Goal: Task Accomplishment & Management: Use online tool/utility

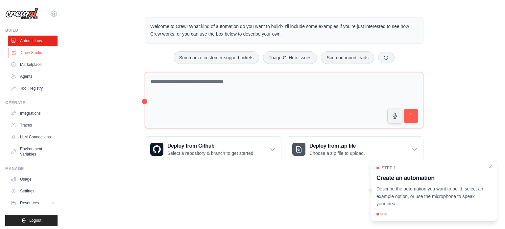
click at [27, 52] on link "Crew Studio" at bounding box center [34, 52] width 50 height 11
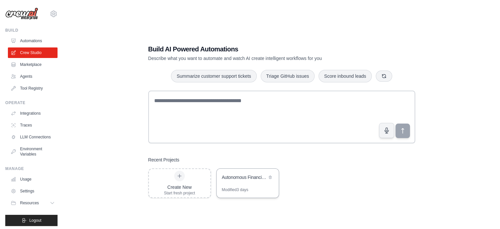
click at [246, 188] on div "Modified 3 days" at bounding box center [235, 189] width 27 height 5
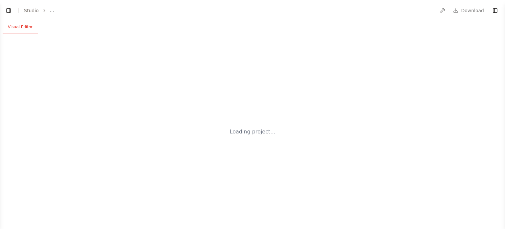
select select "****"
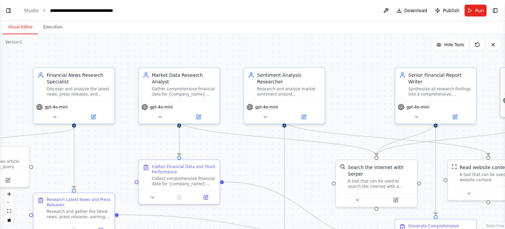
scroll to position [986, 0]
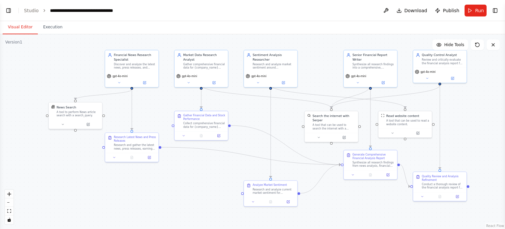
drag, startPoint x: 308, startPoint y: 167, endPoint x: 286, endPoint y: 116, distance: 55.4
click at [286, 116] on div ".deletable-edge-delete-btn { width: 20px; height: 20px; border: 0px solid #ffff…" at bounding box center [252, 131] width 505 height 194
click at [121, 81] on button at bounding box center [119, 81] width 25 height 5
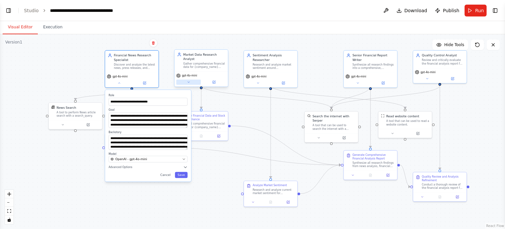
click at [192, 79] on button at bounding box center [188, 81] width 25 height 5
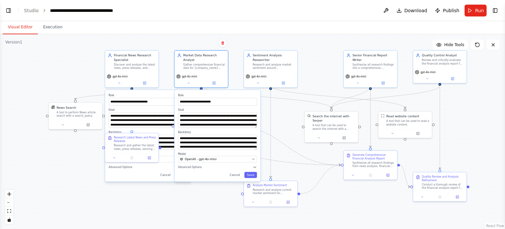
click at [289, 127] on div ".deletable-edge-delete-btn { width: 20px; height: 20px; border: 0px solid #ffff…" at bounding box center [252, 131] width 505 height 194
click at [189, 225] on div ".deletable-edge-delete-btn { width: 20px; height: 20px; border: 0px solid #ffff…" at bounding box center [252, 131] width 505 height 194
click at [238, 172] on button "Cancel" at bounding box center [234, 175] width 15 height 6
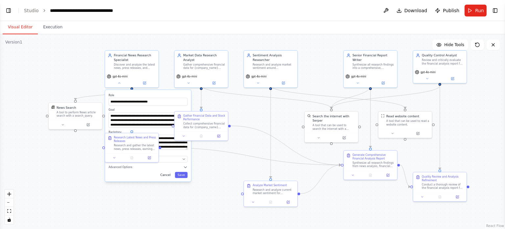
click at [168, 175] on button "Cancel" at bounding box center [165, 175] width 15 height 6
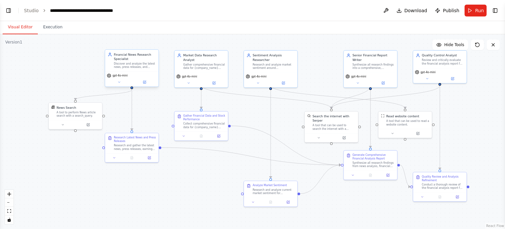
click at [141, 63] on div "Discover and analyze the latest news, press releases, and market developments r…" at bounding box center [135, 65] width 42 height 7
click at [141, 66] on div "Discover and analyze the latest news, press releases, and market developments r…" at bounding box center [135, 65] width 42 height 7
click at [124, 83] on button at bounding box center [119, 81] width 25 height 5
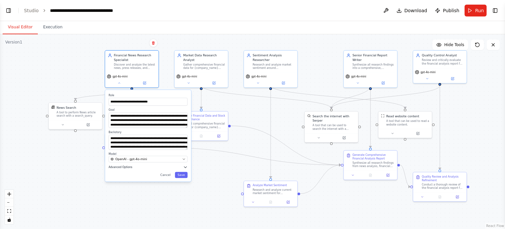
click at [186, 166] on icon "button" at bounding box center [185, 166] width 3 height 1
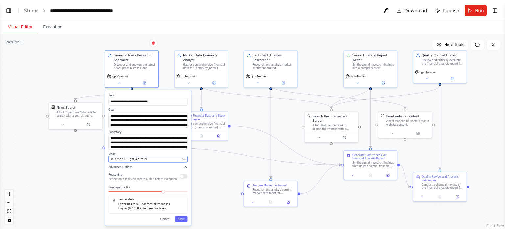
click at [182, 161] on button "OpenAI - gpt-4o-mini" at bounding box center [148, 159] width 79 height 7
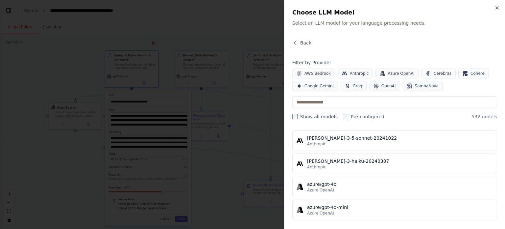
scroll to position [0, 0]
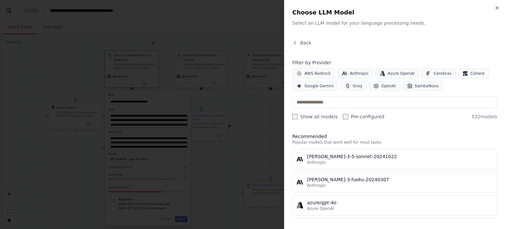
click at [194, 163] on div at bounding box center [252, 114] width 505 height 229
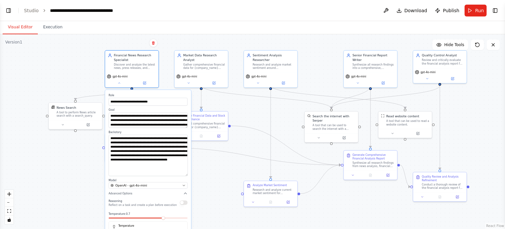
drag, startPoint x: 186, startPoint y: 148, endPoint x: 186, endPoint y: 174, distance: 26.3
click at [186, 174] on textarea "**********" at bounding box center [148, 155] width 79 height 41
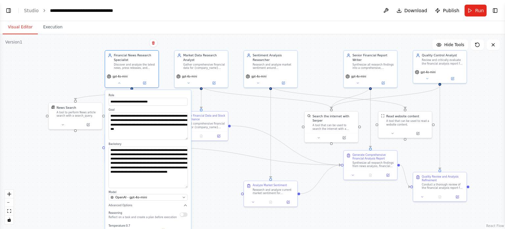
drag, startPoint x: 185, startPoint y: 126, endPoint x: 184, endPoint y: 138, distance: 11.9
click at [184, 138] on textarea "**********" at bounding box center [148, 126] width 79 height 27
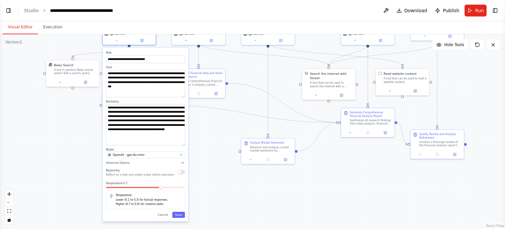
drag, startPoint x: 201, startPoint y: 177, endPoint x: 199, endPoint y: 135, distance: 42.5
click at [199, 135] on div ".deletable-edge-delete-btn { width: 20px; height: 20px; border: 0px solid #ffff…" at bounding box center [252, 131] width 505 height 194
click at [182, 213] on button "Save" at bounding box center [178, 215] width 13 height 6
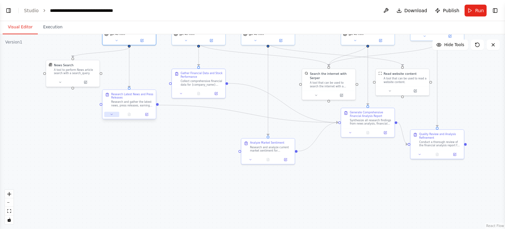
click at [113, 115] on button at bounding box center [111, 114] width 15 height 5
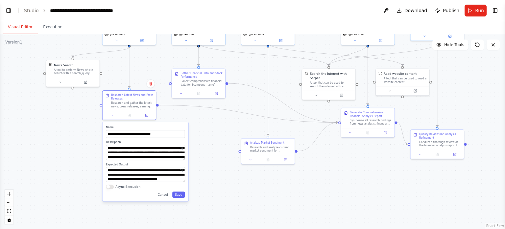
click at [184, 159] on textarea "**********" at bounding box center [145, 152] width 79 height 15
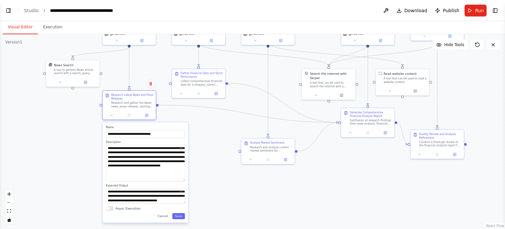
drag, startPoint x: 183, startPoint y: 158, endPoint x: 184, endPoint y: 180, distance: 21.4
click at [184, 180] on textarea "**********" at bounding box center [145, 163] width 79 height 37
drag, startPoint x: 183, startPoint y: 202, endPoint x: 185, endPoint y: 212, distance: 10.0
click at [185, 212] on textarea "**********" at bounding box center [145, 200] width 79 height 25
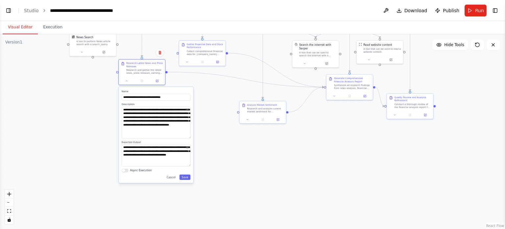
drag, startPoint x: 197, startPoint y: 197, endPoint x: 203, endPoint y: 151, distance: 46.4
click at [203, 151] on div ".deletable-edge-delete-btn { width: 20px; height: 20px; border: 0px solid #ffff…" at bounding box center [252, 131] width 505 height 194
click at [183, 178] on button "Save" at bounding box center [185, 176] width 11 height 5
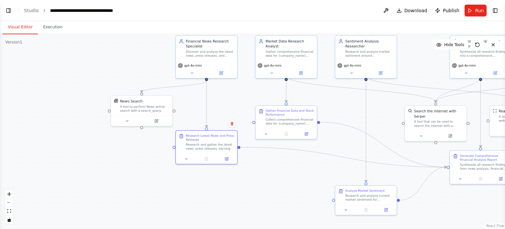
drag, startPoint x: 129, startPoint y: 129, endPoint x: 188, endPoint y: 226, distance: 114.0
click at [188, 226] on div ".deletable-edge-delete-btn { width: 20px; height: 20px; border: 0px solid #ffff…" at bounding box center [252, 131] width 505 height 194
click at [128, 121] on icon at bounding box center [127, 120] width 4 height 4
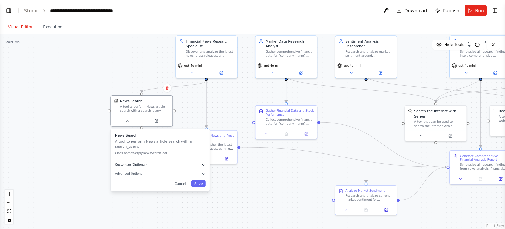
click at [204, 164] on icon "button" at bounding box center [203, 164] width 3 height 1
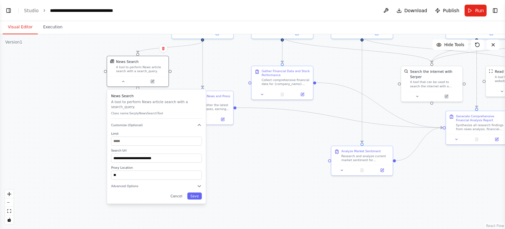
drag, startPoint x: 215, startPoint y: 184, endPoint x: 211, endPoint y: 144, distance: 39.7
click at [211, 144] on div ".deletable-edge-delete-btn { width: 20px; height: 20px; border: 0px solid #ffff…" at bounding box center [252, 131] width 505 height 194
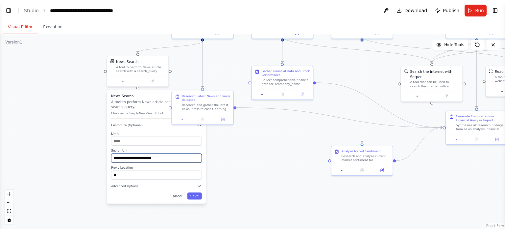
drag, startPoint x: 165, startPoint y: 152, endPoint x: 112, endPoint y: 149, distance: 53.7
click at [112, 153] on input "**********" at bounding box center [156, 157] width 91 height 9
click at [227, 170] on div ".deletable-edge-delete-btn { width: 20px; height: 20px; border: 0px solid #ffff…" at bounding box center [252, 131] width 505 height 194
click at [199, 183] on icon "button" at bounding box center [199, 185] width 5 height 5
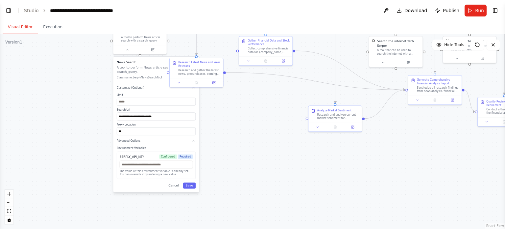
drag, startPoint x: 238, startPoint y: 175, endPoint x: 235, endPoint y: 132, distance: 43.2
click at [235, 132] on div ".deletable-edge-delete-btn { width: 20px; height: 20px; border: 0px solid #ffff…" at bounding box center [252, 131] width 505 height 194
click at [193, 138] on icon "button" at bounding box center [193, 140] width 4 height 4
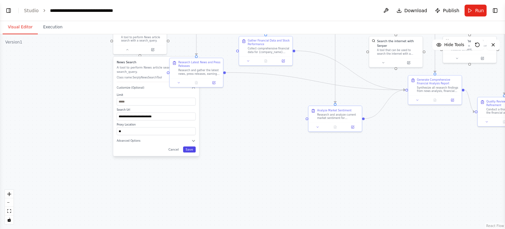
click at [188, 146] on button "Save" at bounding box center [189, 149] width 13 height 6
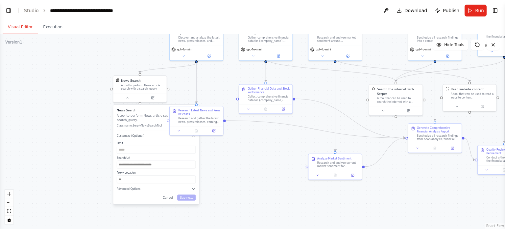
drag, startPoint x: 238, startPoint y: 123, endPoint x: 238, endPoint y: 171, distance: 48.0
click at [238, 171] on div ".deletable-edge-delete-btn { width: 20px; height: 20px; border: 0px solid #ffff…" at bounding box center [252, 131] width 505 height 194
click at [180, 130] on icon at bounding box center [179, 130] width 4 height 4
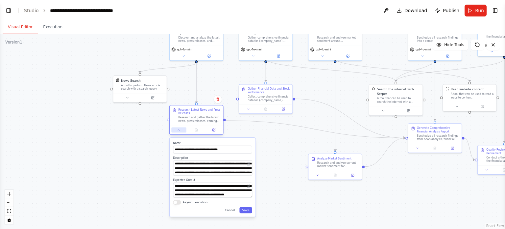
click at [181, 129] on button at bounding box center [178, 129] width 15 height 5
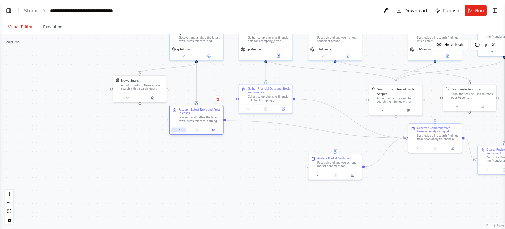
click at [181, 129] on button at bounding box center [178, 129] width 15 height 5
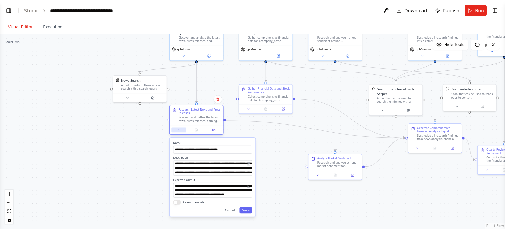
click at [181, 129] on button at bounding box center [178, 129] width 15 height 5
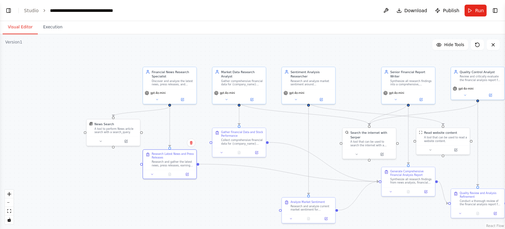
drag, startPoint x: 252, startPoint y: 165, endPoint x: 225, endPoint y: 209, distance: 50.9
click at [225, 209] on div ".deletable-edge-delete-btn { width: 20px; height: 20px; border: 0px solid #ffff…" at bounding box center [252, 131] width 505 height 194
click at [222, 151] on icon at bounding box center [222, 151] width 2 height 1
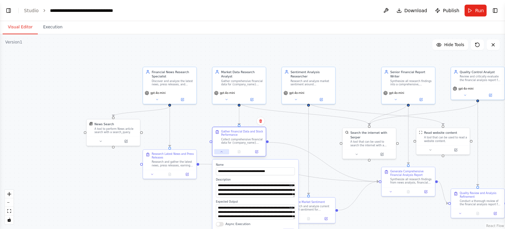
click at [222, 151] on icon at bounding box center [222, 151] width 2 height 1
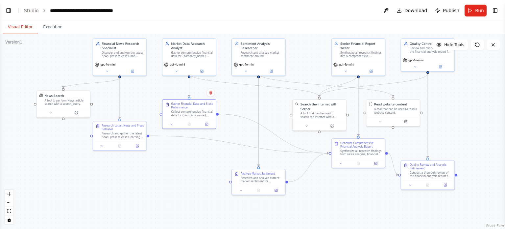
drag, startPoint x: 320, startPoint y: 139, endPoint x: 267, endPoint y: 110, distance: 60.1
click at [267, 110] on div ".deletable-edge-delete-btn { width: 20px; height: 20px; border: 0px solid #ffff…" at bounding box center [252, 131] width 505 height 194
click at [306, 122] on icon at bounding box center [304, 124] width 4 height 4
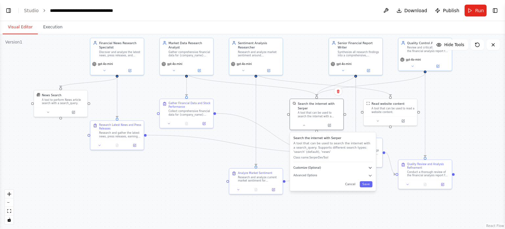
click at [371, 167] on icon "button" at bounding box center [370, 167] width 3 height 1
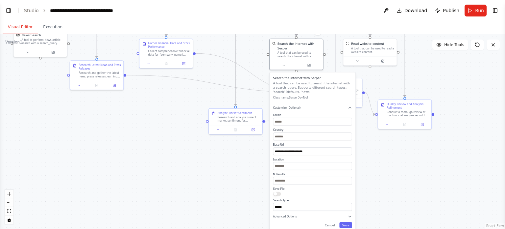
drag, startPoint x: 388, startPoint y: 208, endPoint x: 367, endPoint y: 148, distance: 63.2
click at [367, 148] on div ".deletable-edge-delete-btn { width: 20px; height: 20px; border: 0px solid #ffff…" at bounding box center [252, 131] width 505 height 194
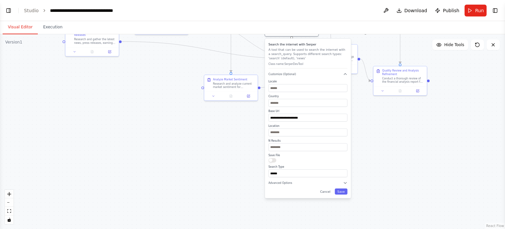
drag, startPoint x: 393, startPoint y: 182, endPoint x: 388, endPoint y: 148, distance: 33.9
click at [388, 148] on div ".deletable-edge-delete-btn { width: 20px; height: 20px; border: 0px solid #ffff…" at bounding box center [252, 131] width 505 height 194
click at [347, 180] on icon "button" at bounding box center [345, 182] width 4 height 4
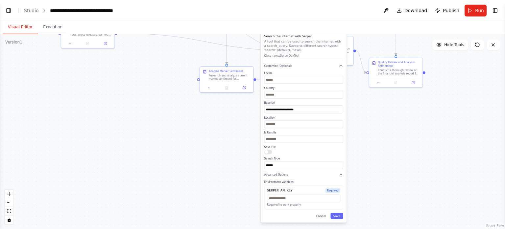
drag, startPoint x: 384, startPoint y: 176, endPoint x: 380, endPoint y: 168, distance: 9.3
click at [380, 168] on div ".deletable-edge-delete-btn { width: 20px; height: 20px; border: 0px solid #ffff…" at bounding box center [252, 131] width 505 height 194
click at [341, 174] on icon "button" at bounding box center [341, 174] width 3 height 1
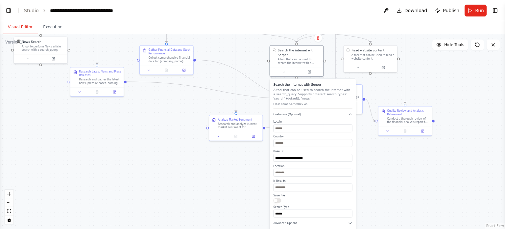
drag, startPoint x: 398, startPoint y: 113, endPoint x: 394, endPoint y: 152, distance: 39.1
click at [408, 162] on div ".deletable-edge-delete-btn { width: 20px; height: 20px; border: 0px solid #ffff…" at bounding box center [252, 131] width 505 height 194
click at [350, 112] on icon "button" at bounding box center [350, 114] width 4 height 4
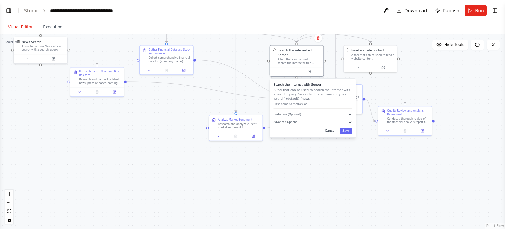
click at [333, 128] on button "Cancel" at bounding box center [330, 131] width 15 height 6
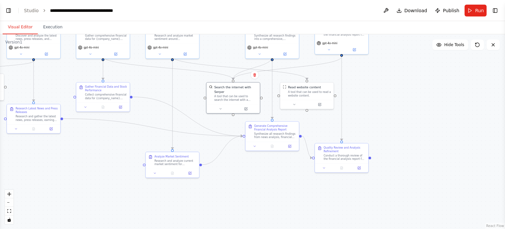
drag, startPoint x: 337, startPoint y: 140, endPoint x: 273, endPoint y: 177, distance: 73.4
click at [273, 177] on div ".deletable-edge-delete-btn { width: 20px; height: 20px; border: 0px solid #ffff…" at bounding box center [252, 131] width 505 height 194
click at [296, 104] on button at bounding box center [294, 103] width 25 height 5
click at [361, 138] on icon "button" at bounding box center [361, 138] width 3 height 1
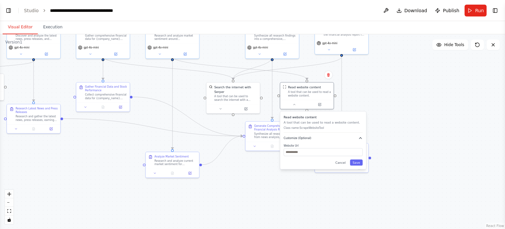
click at [361, 137] on icon "button" at bounding box center [361, 137] width 3 height 1
click at [345, 146] on button "Cancel" at bounding box center [340, 147] width 15 height 6
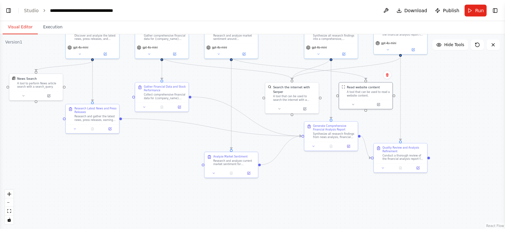
drag, startPoint x: 387, startPoint y: 116, endPoint x: 446, endPoint y: 116, distance: 58.9
click at [446, 116] on div ".deletable-edge-delete-btn { width: 20px; height: 20px; border: 0px solid #ffff…" at bounding box center [252, 131] width 505 height 194
click at [215, 171] on icon at bounding box center [214, 172] width 4 height 4
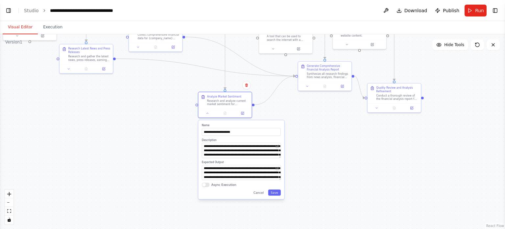
drag, startPoint x: 320, startPoint y: 188, endPoint x: 313, endPoint y: 134, distance: 54.8
click at [313, 134] on div ".deletable-edge-delete-btn { width: 20px; height: 20px; border: 0px solid #ffff…" at bounding box center [252, 131] width 505 height 194
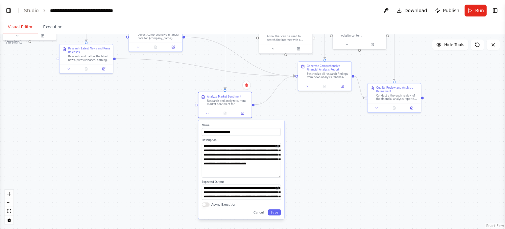
drag, startPoint x: 280, startPoint y: 155, endPoint x: 280, endPoint y: 175, distance: 19.7
click at [280, 175] on textarea "**********" at bounding box center [241, 159] width 79 height 35
drag, startPoint x: 280, startPoint y: 198, endPoint x: 282, endPoint y: 209, distance: 11.0
click at [282, 209] on div "**********" at bounding box center [241, 175] width 86 height 110
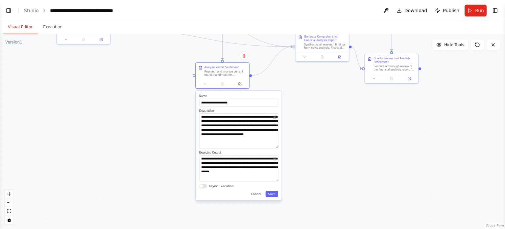
drag, startPoint x: 325, startPoint y: 182, endPoint x: 322, endPoint y: 152, distance: 29.4
click at [322, 152] on div ".deletable-edge-delete-btn { width: 20px; height: 20px; border: 0px solid #ffff…" at bounding box center [252, 131] width 505 height 194
click at [312, 90] on div ".deletable-edge-delete-btn { width: 20px; height: 20px; border: 0px solid #ffff…" at bounding box center [252, 131] width 505 height 194
click at [261, 193] on button "Cancel" at bounding box center [255, 193] width 15 height 6
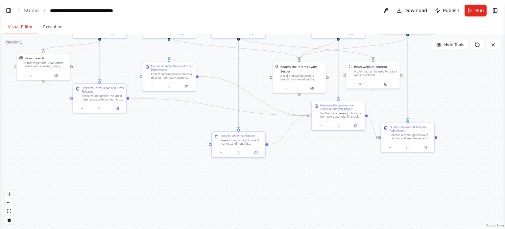
drag, startPoint x: 311, startPoint y: 112, endPoint x: 328, endPoint y: 181, distance: 71.2
click at [328, 181] on div ".deletable-edge-delete-btn { width: 20px; height: 20px; border: 0px solid #ffff…" at bounding box center [252, 131] width 505 height 194
click at [9, 12] on button "Toggle Left Sidebar" at bounding box center [8, 10] width 9 height 9
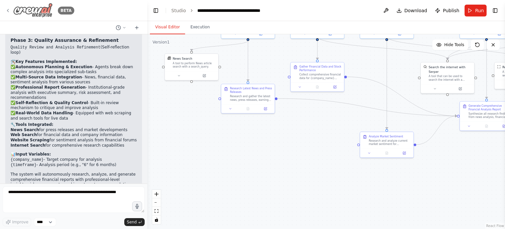
click at [8, 13] on icon at bounding box center [7, 10] width 5 height 5
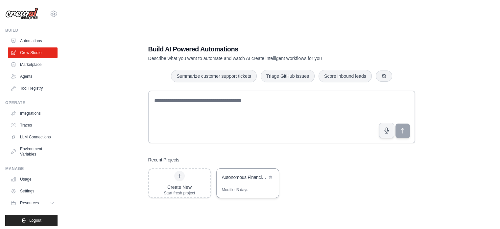
click at [244, 181] on div "Autonomous Financial Analyst AI System" at bounding box center [244, 178] width 45 height 8
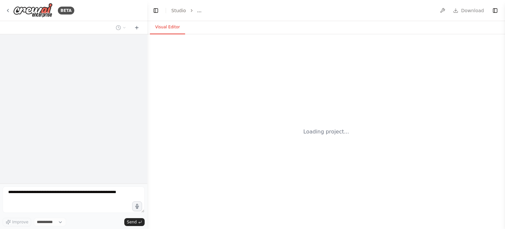
select select "****"
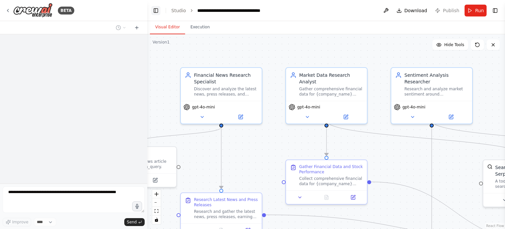
click at [156, 12] on button "Toggle Left Sidebar" at bounding box center [155, 10] width 9 height 9
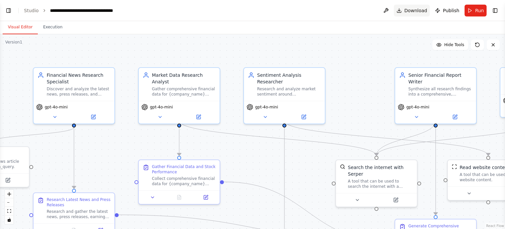
scroll to position [986, 0]
click at [495, 9] on button "Toggle Right Sidebar" at bounding box center [495, 10] width 9 height 9
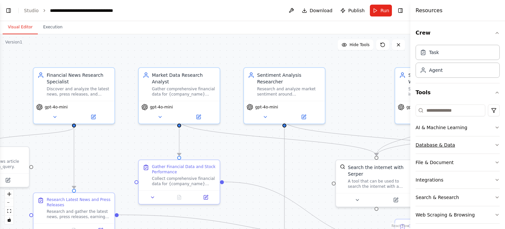
scroll to position [4, 0]
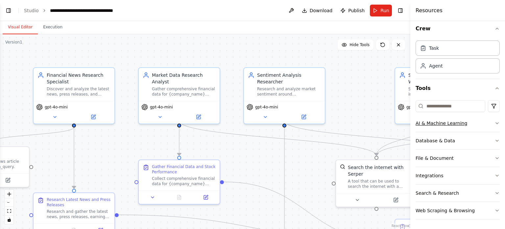
click at [477, 123] on button "AI & Machine Learning" at bounding box center [458, 122] width 84 height 17
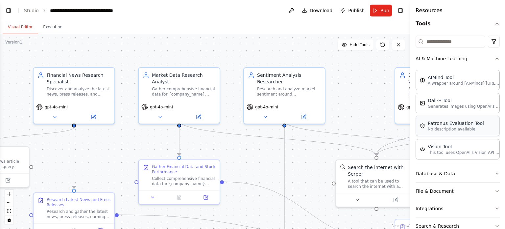
scroll to position [68, 0]
click at [487, 59] on button "AI & Machine Learning" at bounding box center [458, 58] width 84 height 17
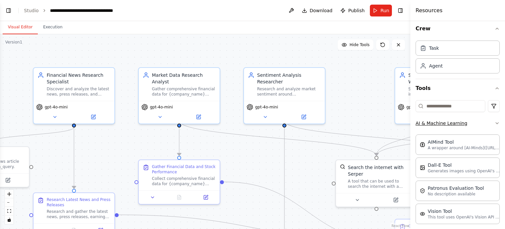
scroll to position [4, 0]
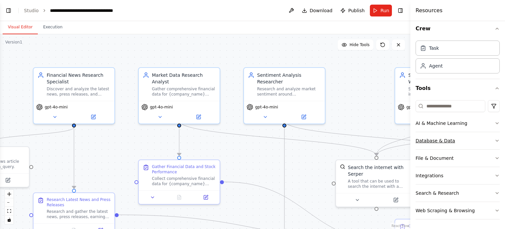
click at [480, 142] on button "Database & Data" at bounding box center [458, 140] width 84 height 17
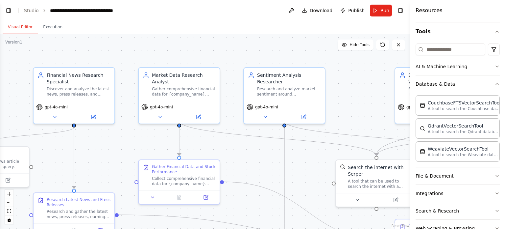
scroll to position [70, 0]
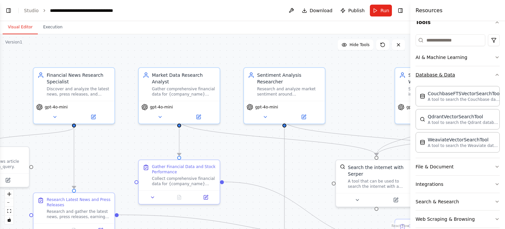
click at [480, 79] on button "Database & Data" at bounding box center [458, 74] width 84 height 17
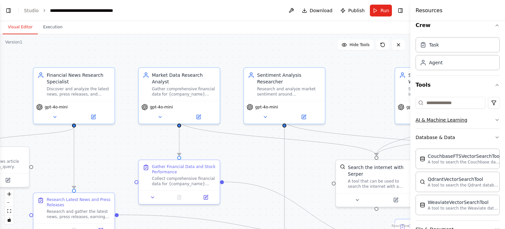
scroll to position [4, 0]
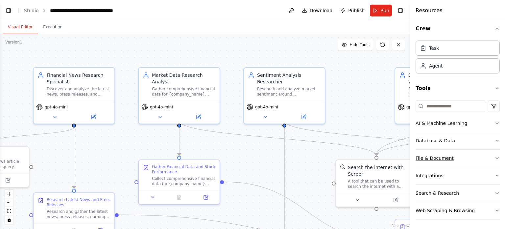
click at [474, 159] on button "File & Document" at bounding box center [458, 157] width 84 height 17
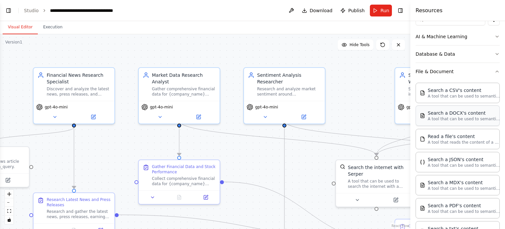
scroll to position [94, 0]
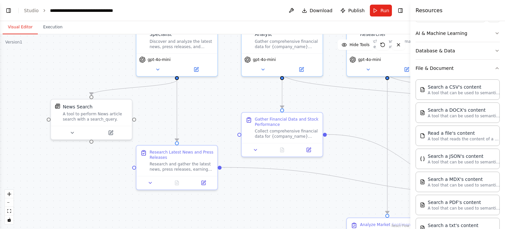
drag, startPoint x: 253, startPoint y: 161, endPoint x: 356, endPoint y: 113, distance: 113.3
click at [356, 113] on div ".deletable-edge-delete-btn { width: 20px; height: 20px; border: 0px solid #ffff…" at bounding box center [205, 131] width 411 height 194
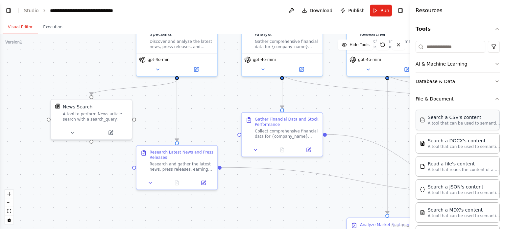
scroll to position [62, 0]
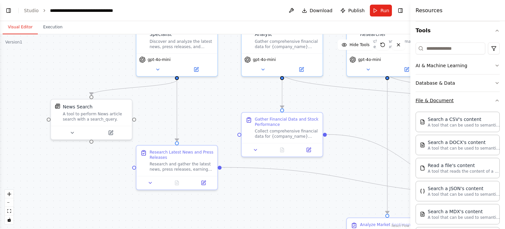
click at [481, 99] on button "File & Document" at bounding box center [458, 100] width 84 height 17
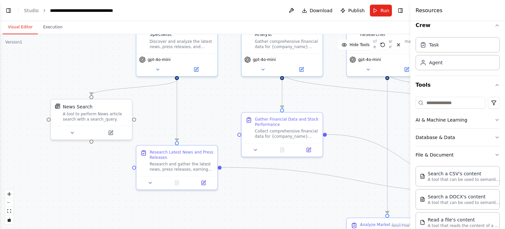
scroll to position [4, 0]
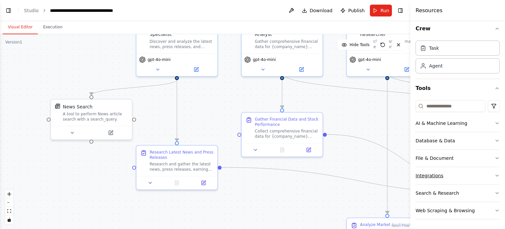
click at [450, 173] on button "Integrations" at bounding box center [458, 175] width 84 height 17
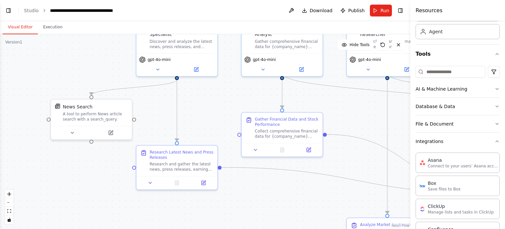
scroll to position [37, 0]
click at [466, 142] on button "Integrations" at bounding box center [458, 142] width 84 height 17
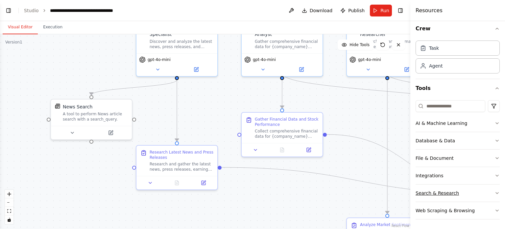
click at [459, 188] on button "Search & Research" at bounding box center [458, 192] width 84 height 17
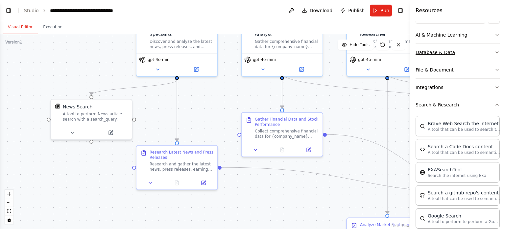
scroll to position [74, 0]
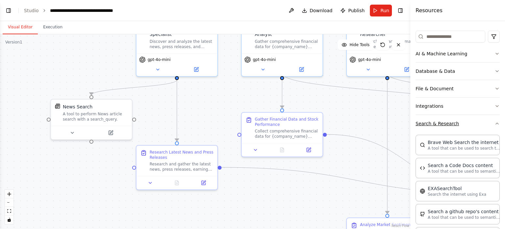
click at [488, 125] on button "Search & Research" at bounding box center [458, 123] width 84 height 17
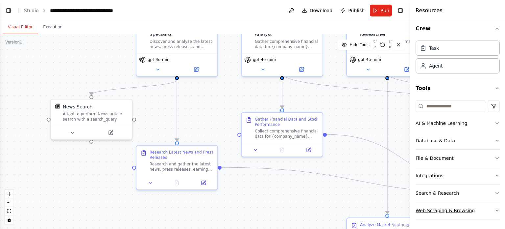
click at [480, 208] on button "Web Scraping & Browsing" at bounding box center [458, 210] width 84 height 17
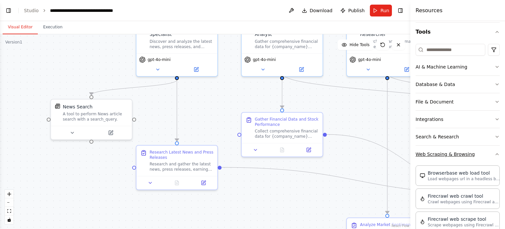
scroll to position [66, 0]
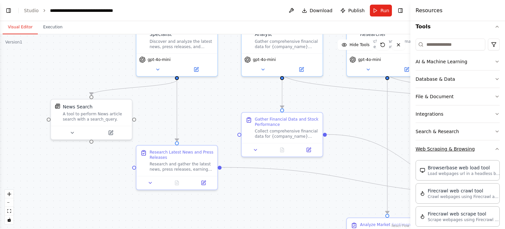
click at [485, 147] on button "Web Scraping & Browsing" at bounding box center [458, 148] width 84 height 17
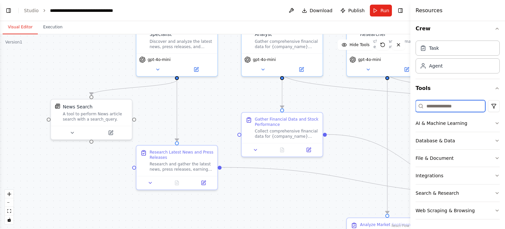
click at [458, 106] on input at bounding box center [451, 106] width 70 height 12
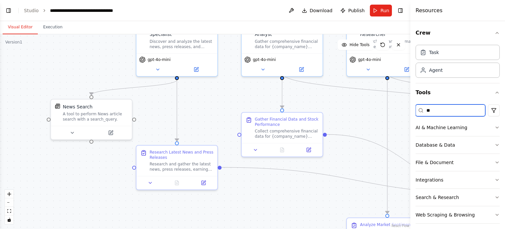
type input "*"
click at [465, 127] on button "AI & Machine Learning" at bounding box center [458, 127] width 84 height 17
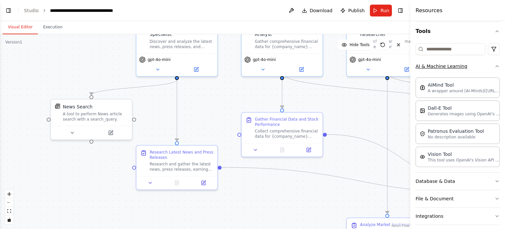
scroll to position [99, 0]
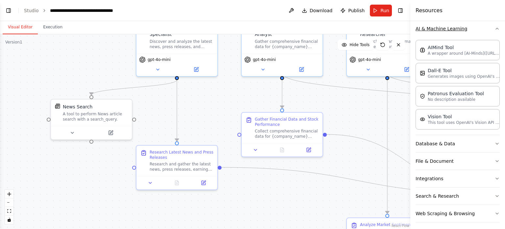
click at [458, 31] on button "AI & Machine Learning" at bounding box center [458, 28] width 84 height 17
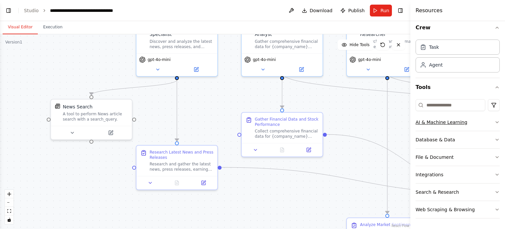
scroll to position [4, 0]
click at [461, 138] on button "Database & Data" at bounding box center [458, 140] width 84 height 17
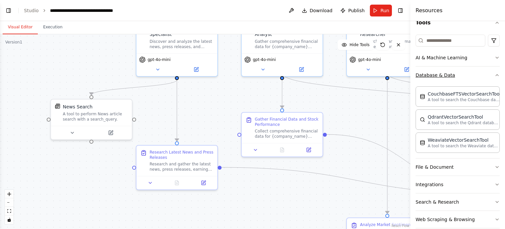
scroll to position [70, 0]
click at [461, 77] on button "Database & Data" at bounding box center [458, 74] width 84 height 17
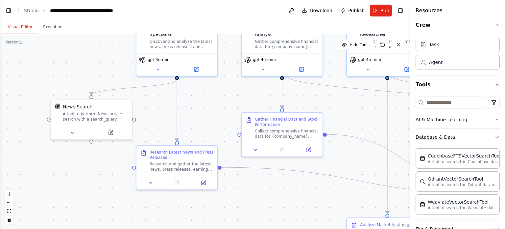
scroll to position [4, 0]
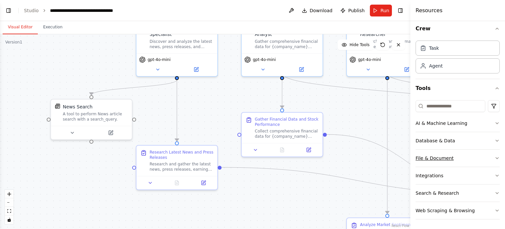
click at [452, 157] on button "File & Document" at bounding box center [458, 157] width 84 height 17
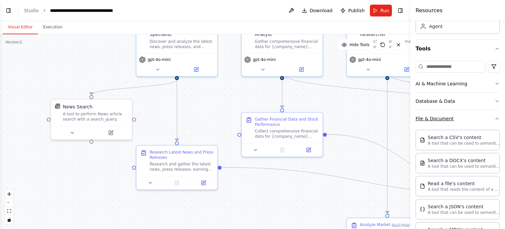
scroll to position [37, 0]
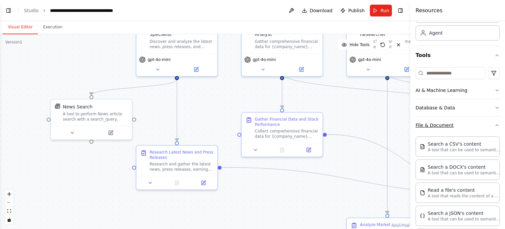
click at [465, 122] on button "File & Document" at bounding box center [458, 124] width 84 height 17
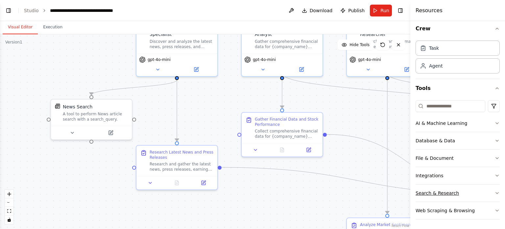
click at [471, 194] on button "Search & Research" at bounding box center [458, 192] width 84 height 17
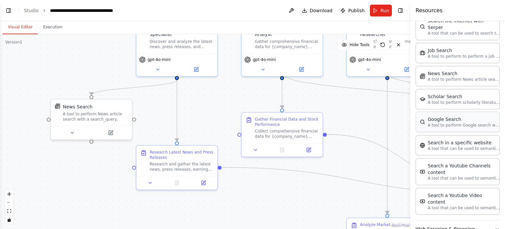
scroll to position [337, 0]
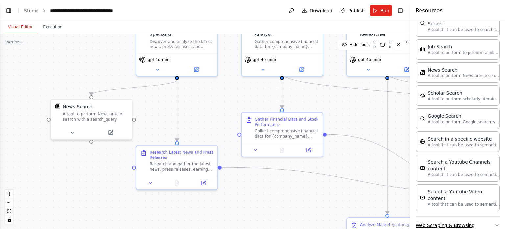
click at [472, 216] on button "Web Scraping & Browsing" at bounding box center [458, 224] width 84 height 17
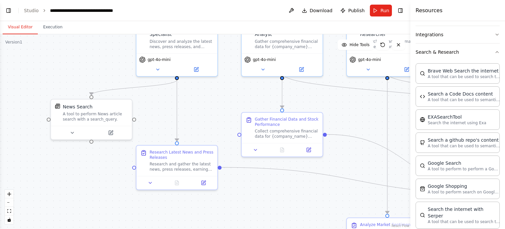
scroll to position [113, 0]
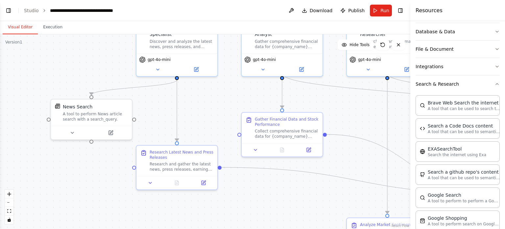
click at [363, 115] on div ".deletable-edge-delete-btn { width: 20px; height: 20px; border: 0px solid #ffff…" at bounding box center [205, 131] width 411 height 194
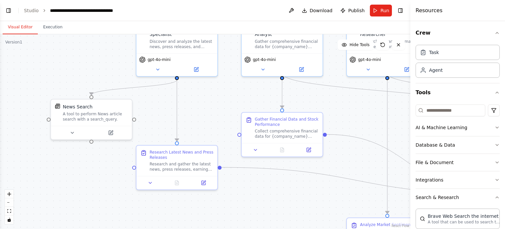
click at [495, 92] on div "Crew Task Agent Tools AI & Machine Learning Database & Data File & Document Int…" at bounding box center [458, 125] width 95 height 208
click at [495, 92] on icon "button" at bounding box center [497, 92] width 5 height 5
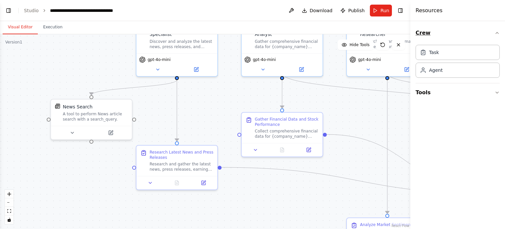
click at [498, 32] on icon "button" at bounding box center [497, 32] width 5 height 5
click at [401, 10] on button "Toggle Right Sidebar" at bounding box center [400, 10] width 9 height 9
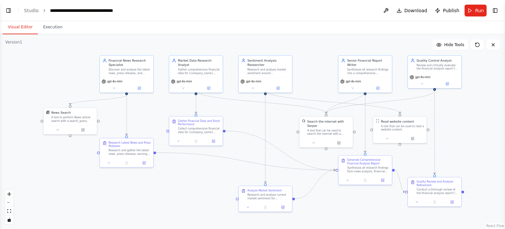
drag, startPoint x: 412, startPoint y: 126, endPoint x: 281, endPoint y: 127, distance: 130.9
click at [281, 127] on div ".deletable-edge-delete-btn { width: 20px; height: 20px; border: 0px solid #ffff…" at bounding box center [252, 131] width 505 height 194
click at [475, 13] on button "Run" at bounding box center [476, 11] width 22 height 12
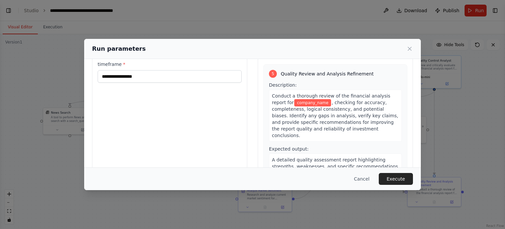
scroll to position [63, 0]
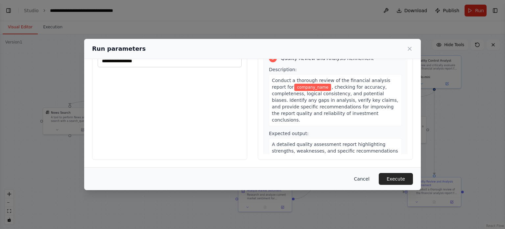
click at [368, 177] on button "Cancel" at bounding box center [362, 179] width 26 height 12
